Goal: Task Accomplishment & Management: Manage account settings

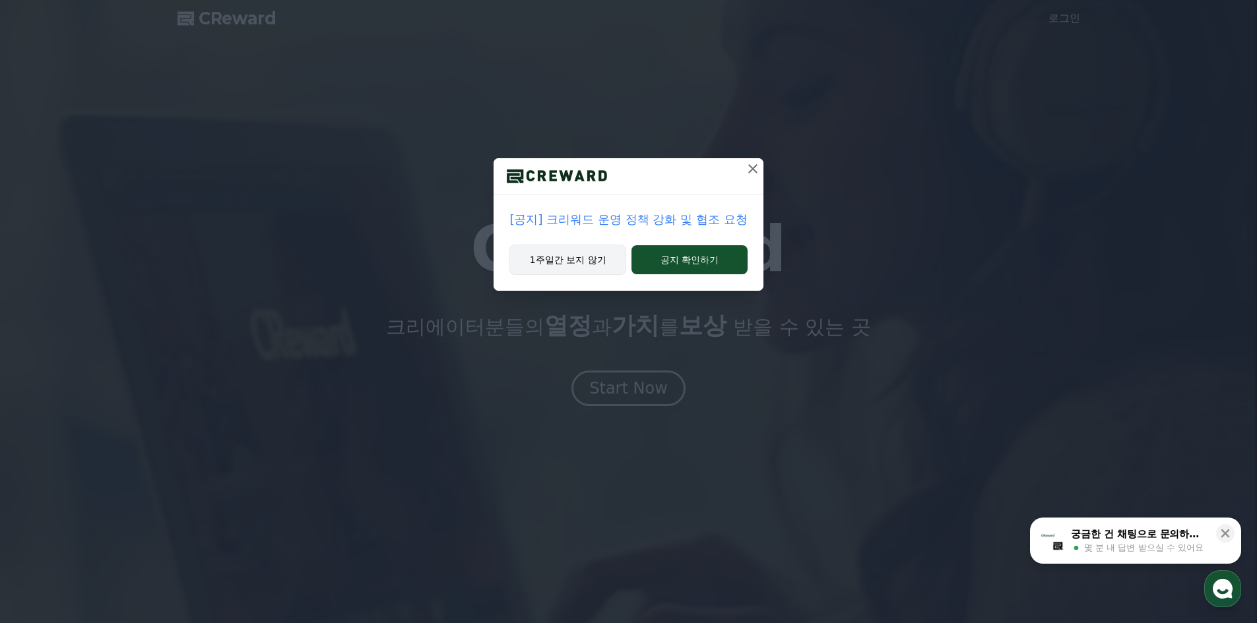
click at [587, 259] on button "1주일간 보지 않기" at bounding box center [567, 260] width 117 height 30
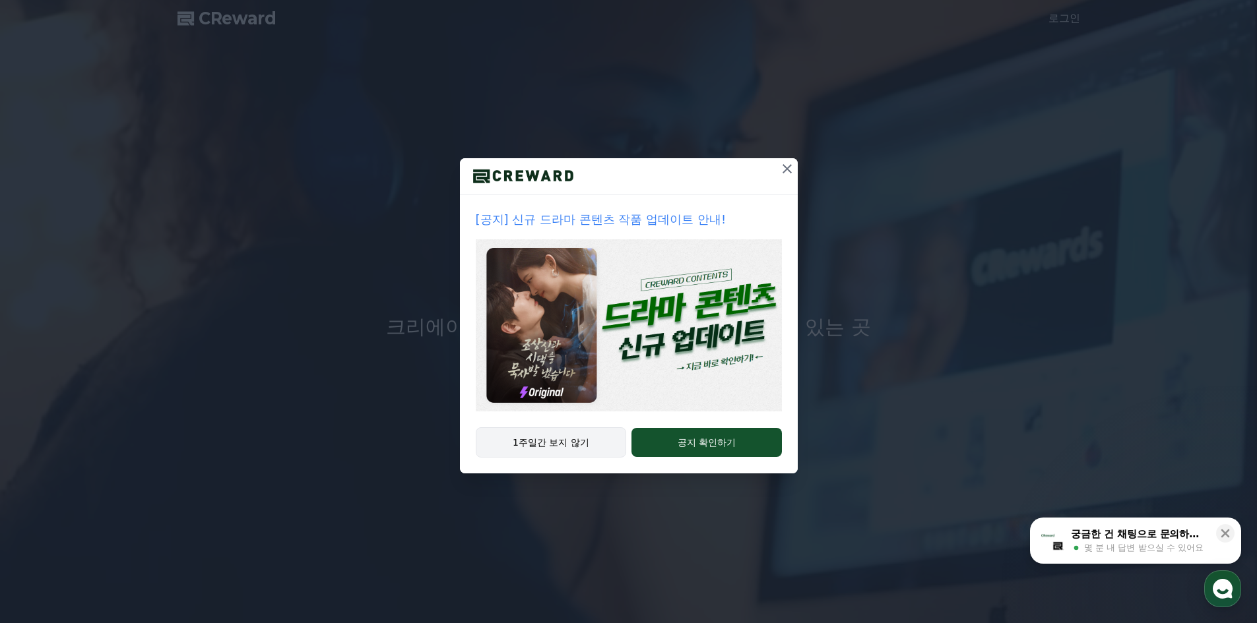
click at [559, 448] on button "1주일간 보지 않기" at bounding box center [551, 443] width 151 height 30
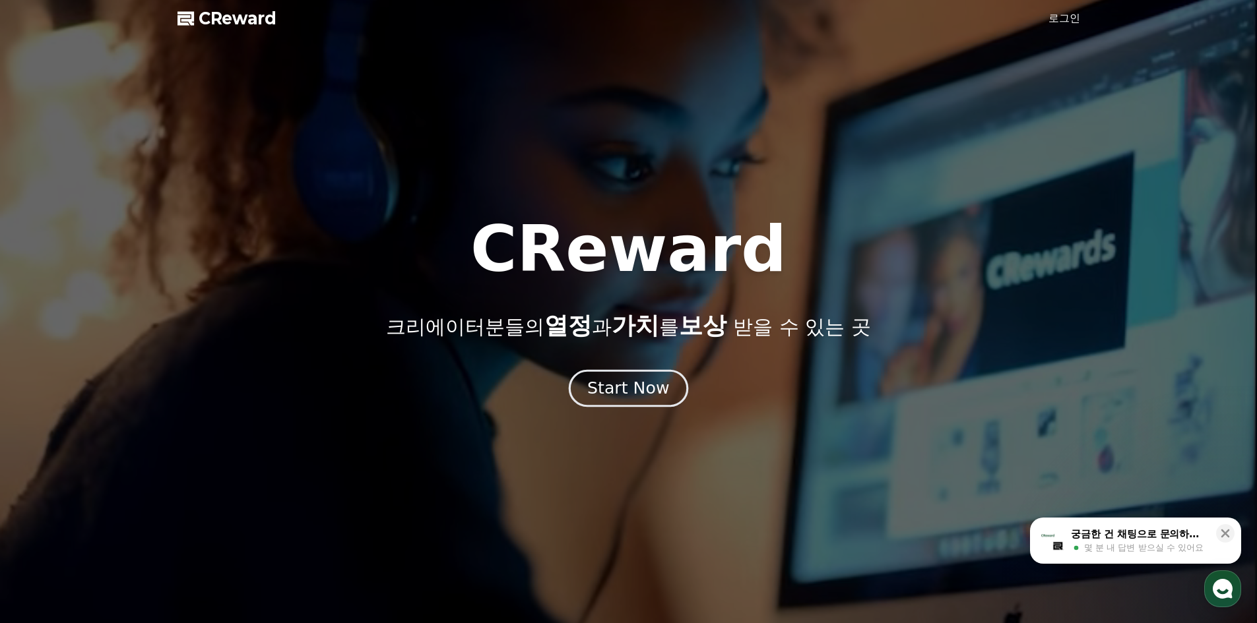
click at [623, 404] on button "Start Now" at bounding box center [628, 388] width 119 height 38
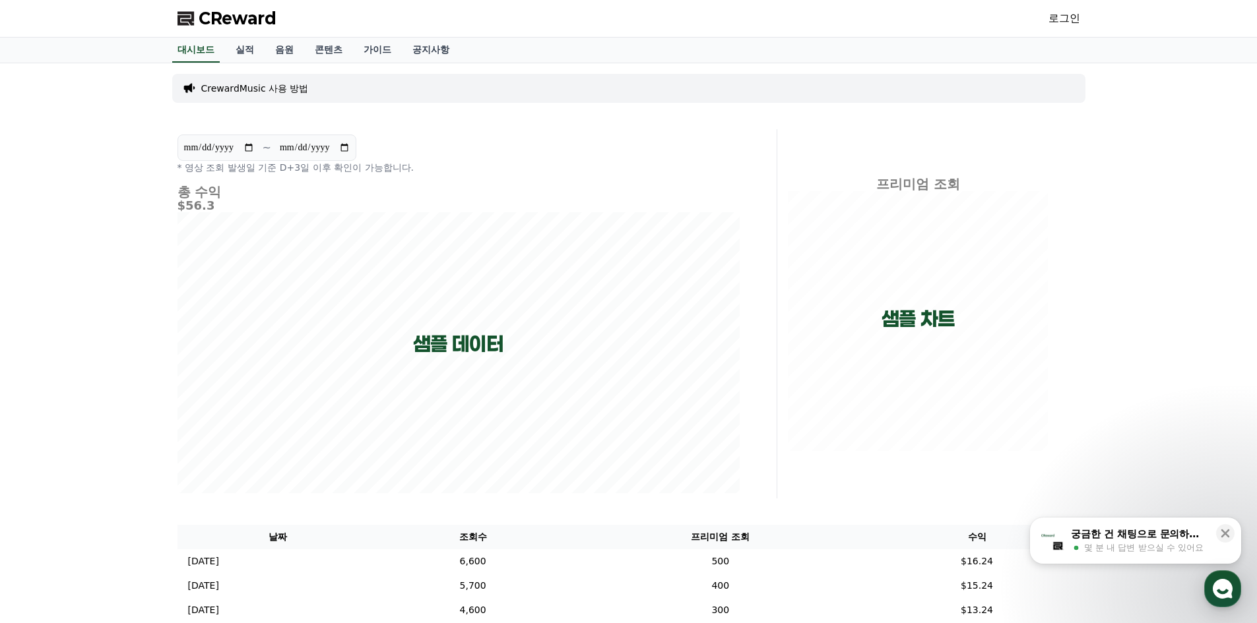
click at [1079, 17] on link "로그인" at bounding box center [1064, 19] width 32 height 16
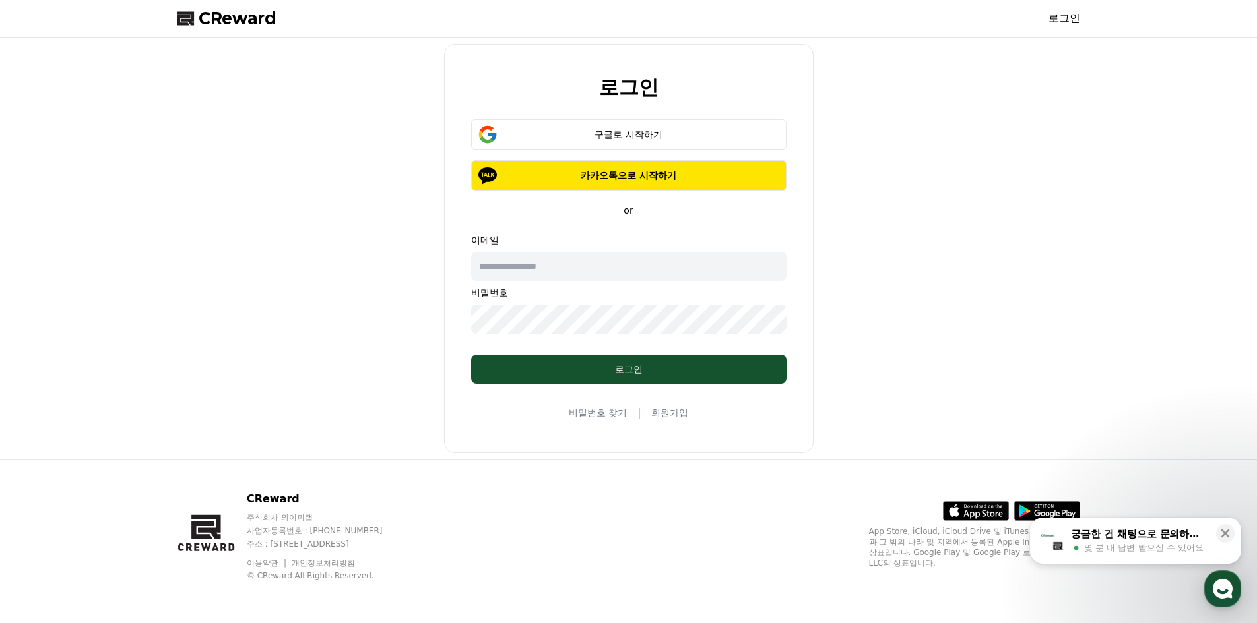
type input "**********"
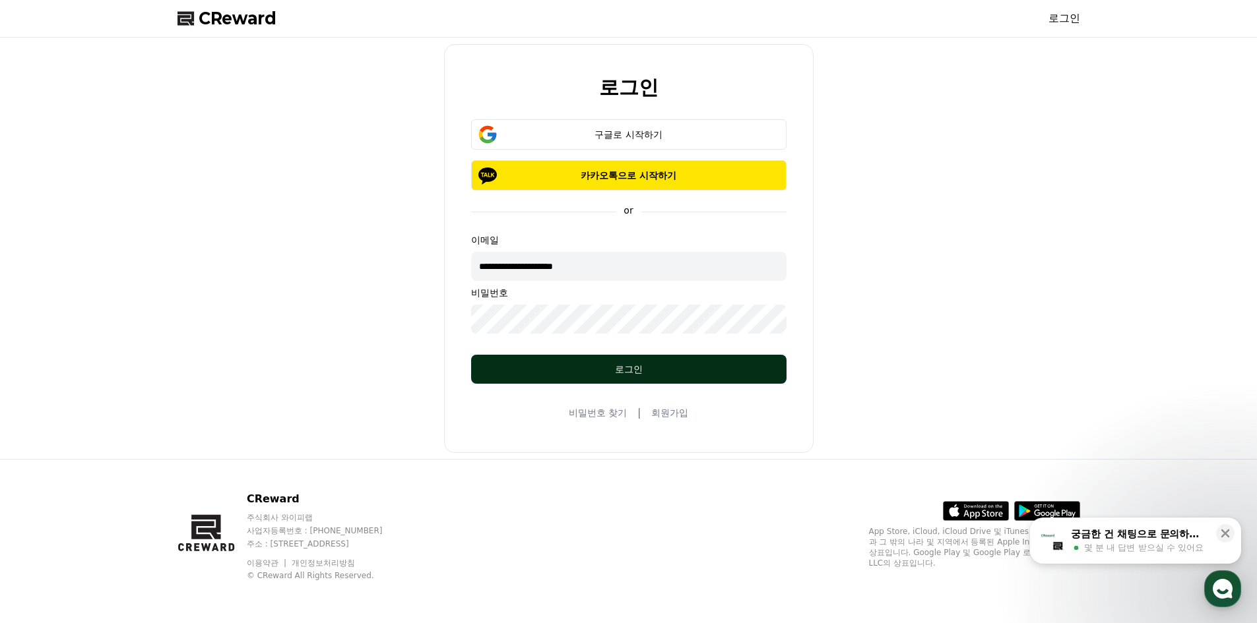
click at [573, 366] on div "로그인" at bounding box center [628, 369] width 263 height 13
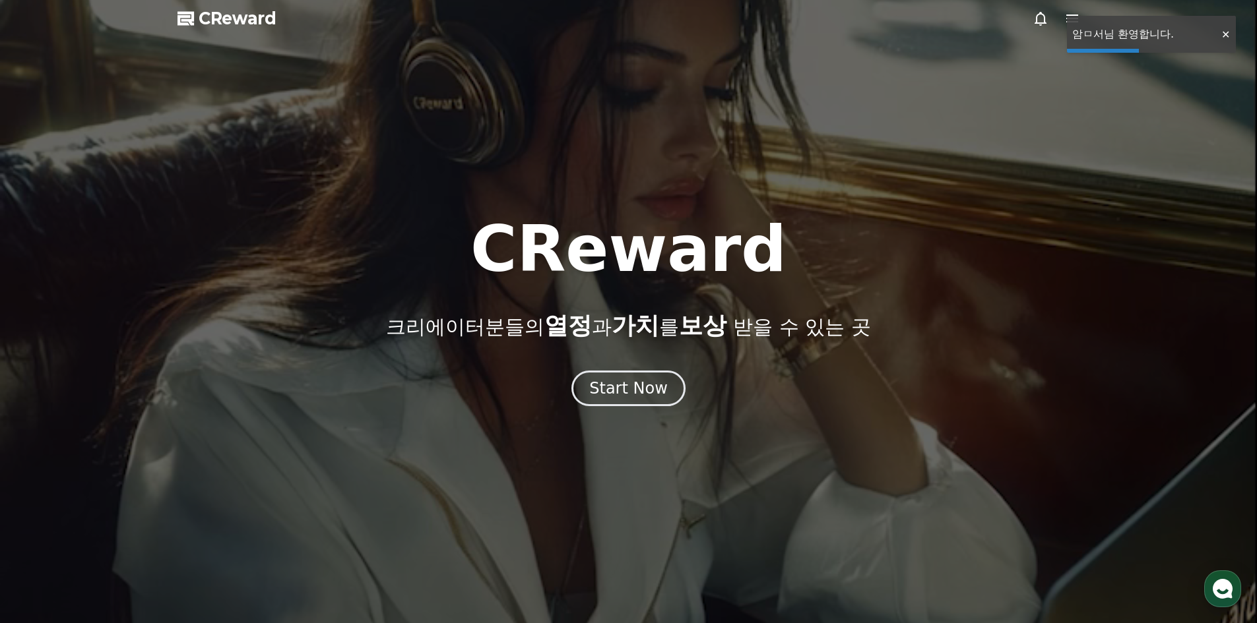
click at [1055, 85] on div at bounding box center [628, 311] width 1257 height 623
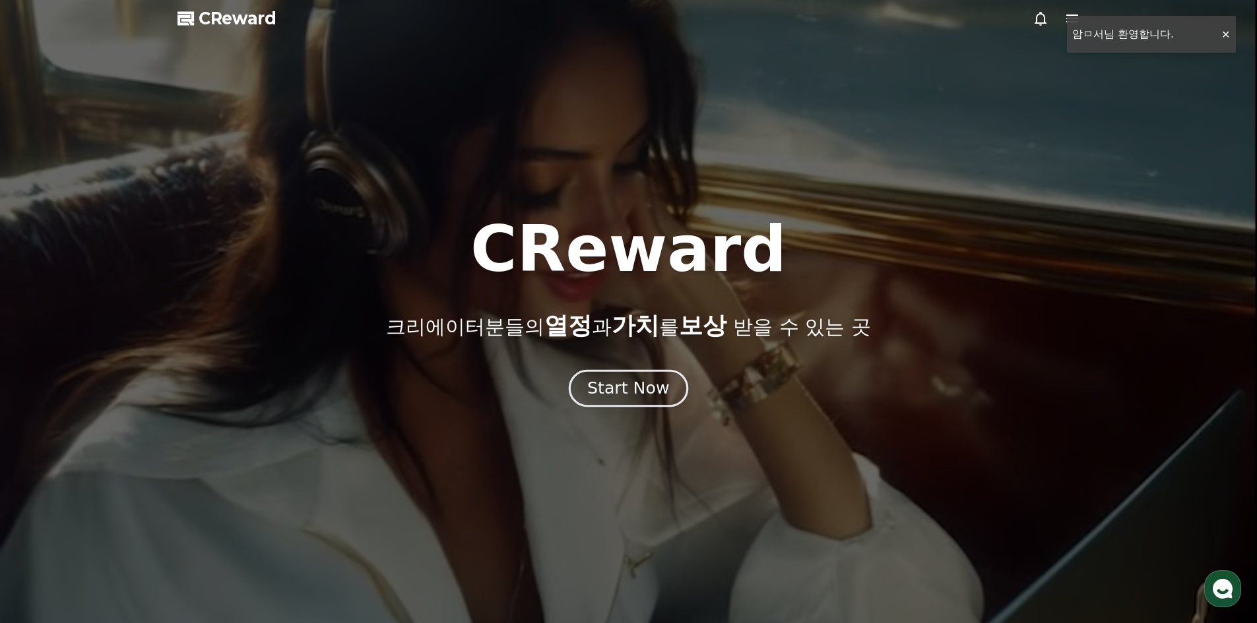
click at [610, 384] on div "Start Now" at bounding box center [628, 388] width 82 height 22
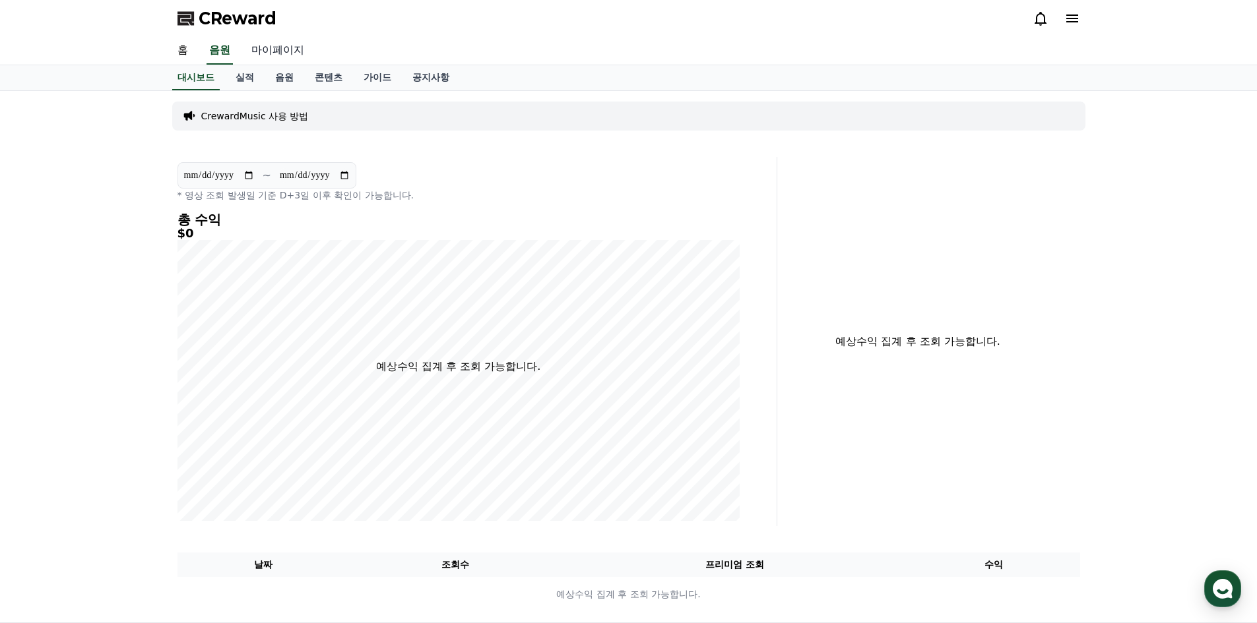
click at [280, 54] on link "마이페이지" at bounding box center [278, 51] width 74 height 28
select select "**********"
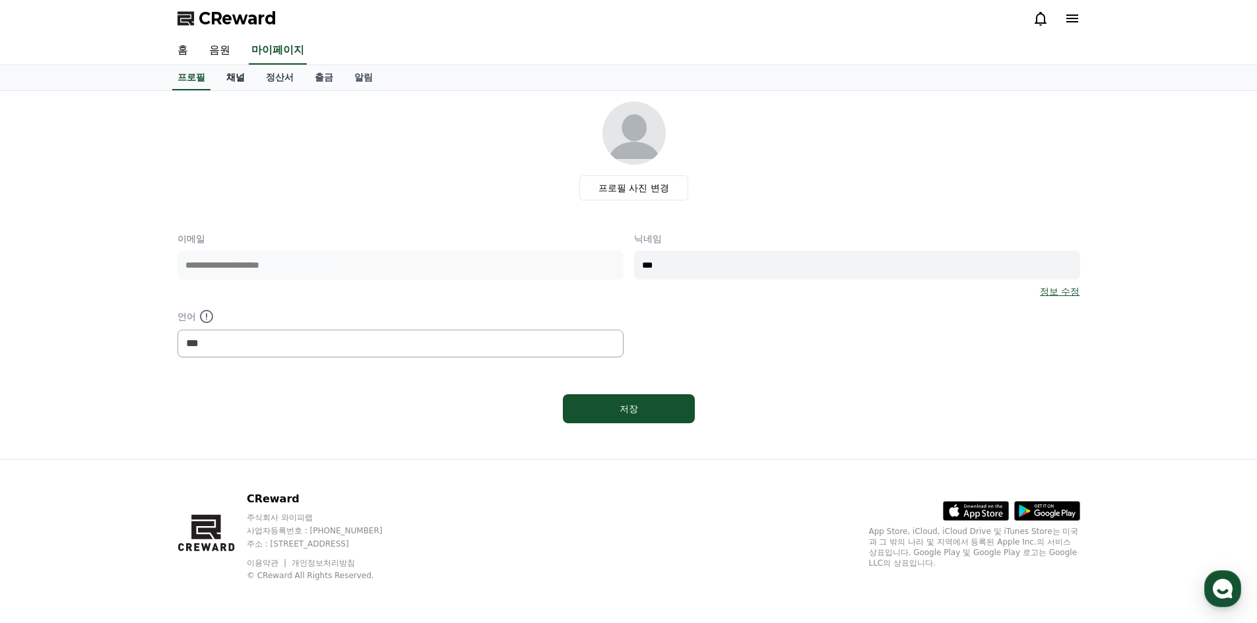
click at [232, 83] on link "채널" at bounding box center [236, 77] width 40 height 25
